Goal: Task Accomplishment & Management: Manage account settings

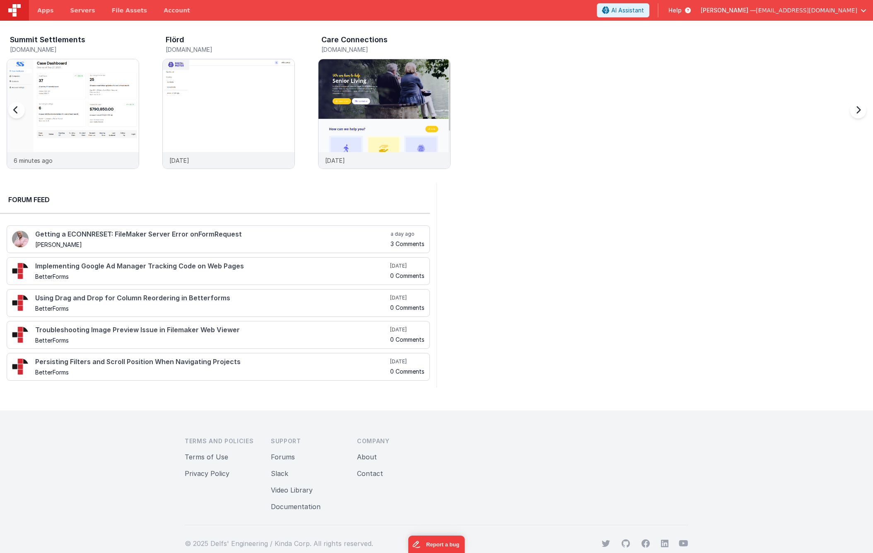
click at [44, 49] on h5 "[DOMAIN_NAME]" at bounding box center [74, 49] width 129 height 6
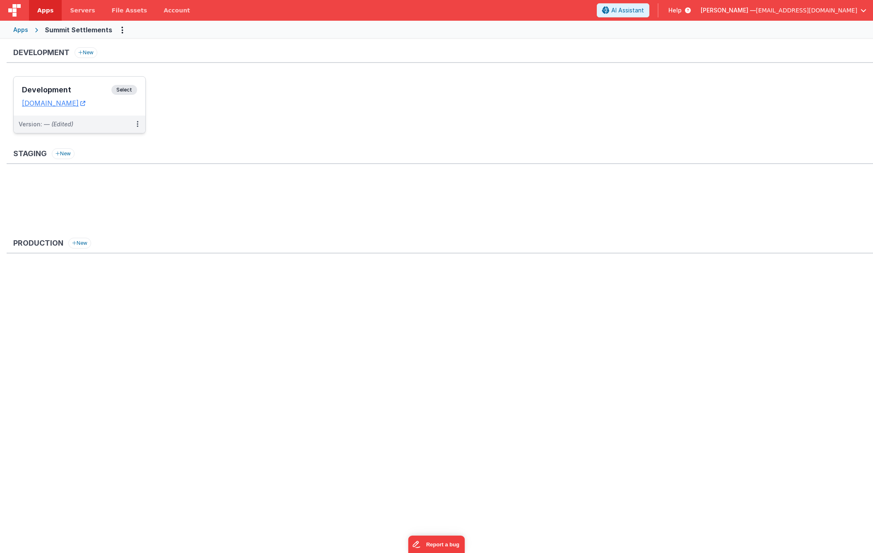
click at [58, 89] on h3 "Development" at bounding box center [66, 90] width 89 height 8
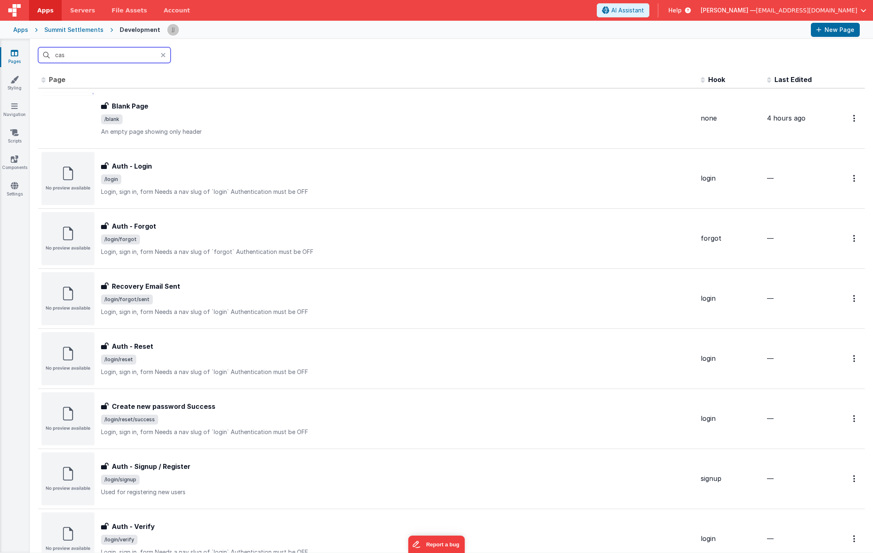
type input "case"
click at [20, 31] on div "Apps" at bounding box center [20, 30] width 15 height 8
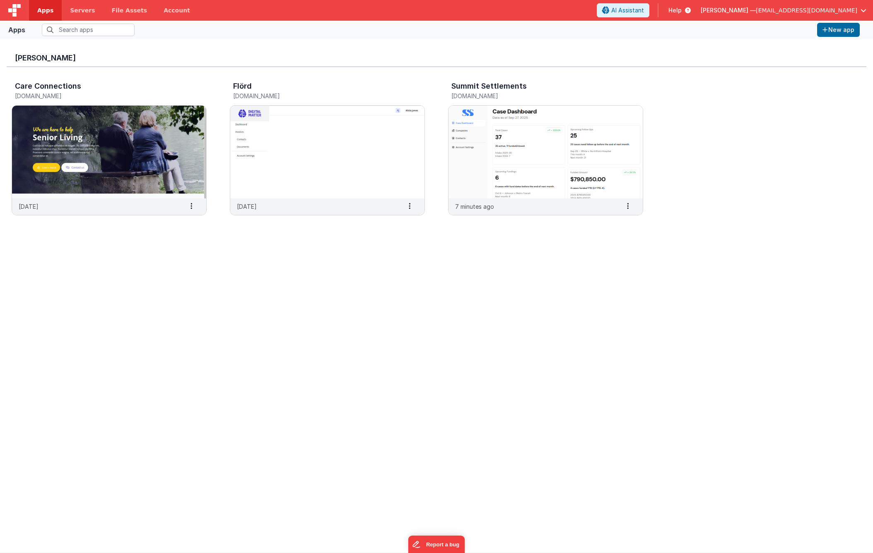
click at [853, 12] on span "[EMAIL_ADDRESS][DOMAIN_NAME]" at bounding box center [806, 10] width 101 height 8
click at [781, 70] on div "Logout" at bounding box center [800, 71] width 123 height 8
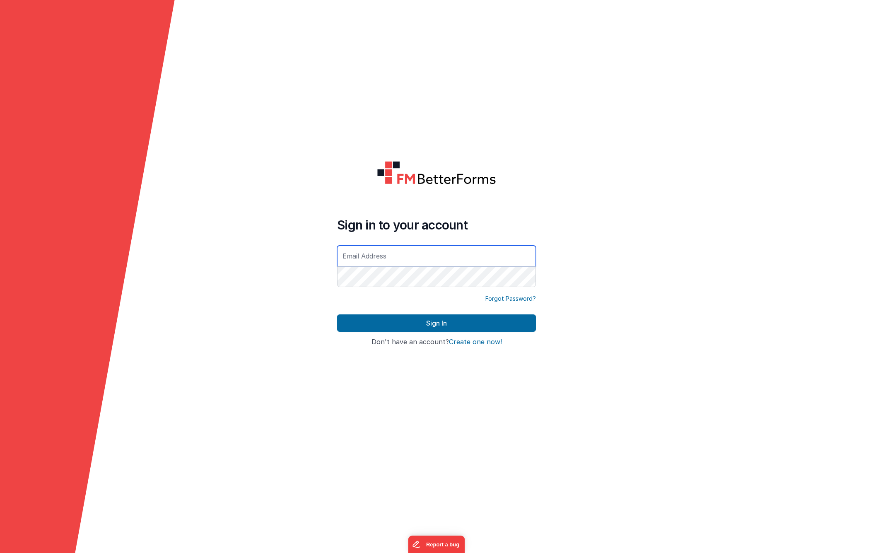
type input "[EMAIL_ADDRESS][DOMAIN_NAME]"
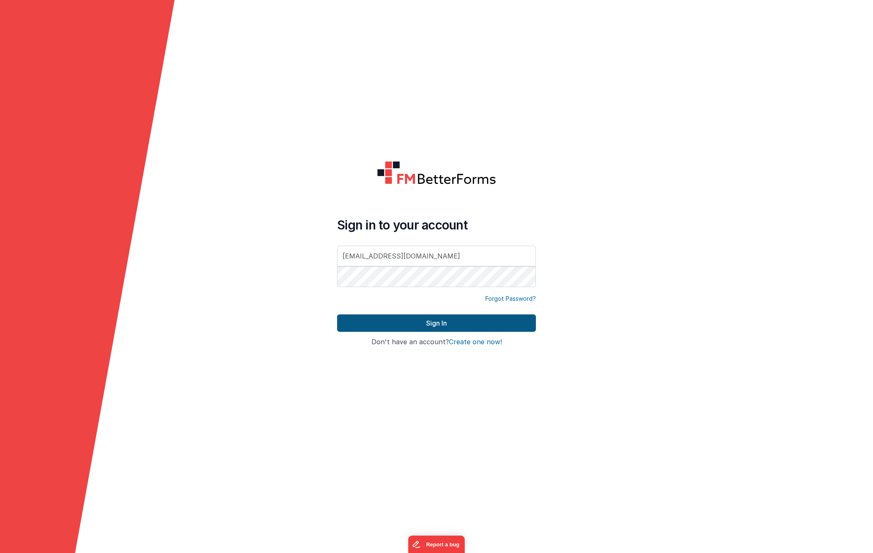
click at [410, 325] on button "Sign In" at bounding box center [436, 322] width 199 height 17
